Goal: Task Accomplishment & Management: Use online tool/utility

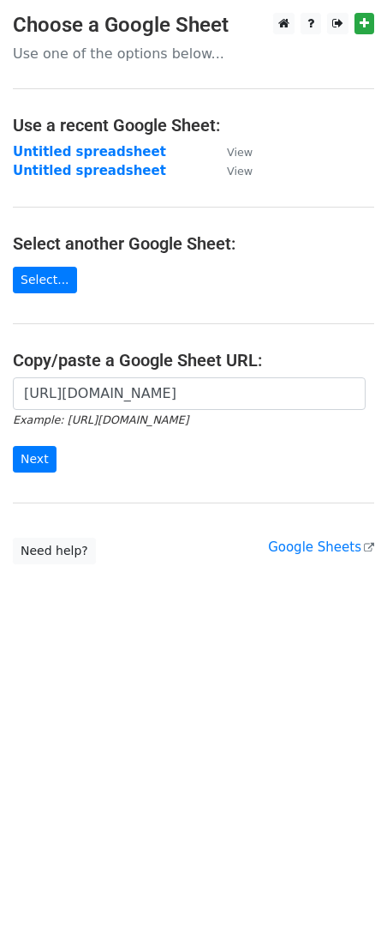
scroll to position [0, 364]
type input "[URL][DOMAIN_NAME]"
click at [42, 466] on input "Next" at bounding box center [35, 459] width 44 height 27
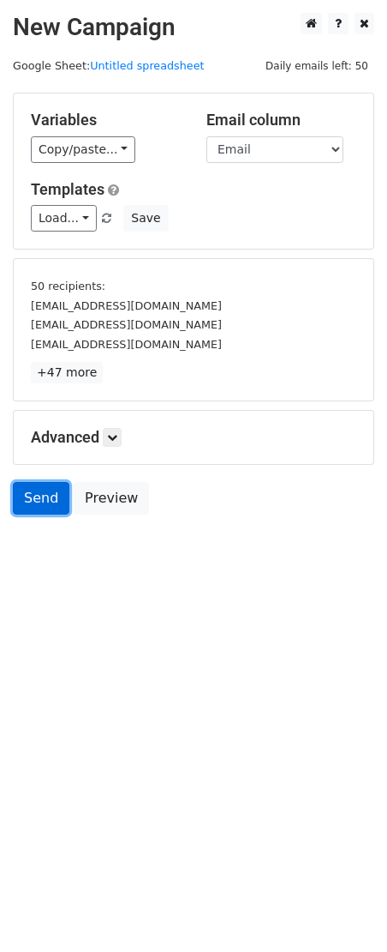
click at [43, 504] on link "Send" at bounding box center [41, 498] width 57 height 33
click at [34, 507] on link "Send" at bounding box center [41, 498] width 57 height 33
